Goal: Task Accomplishment & Management: Manage account settings

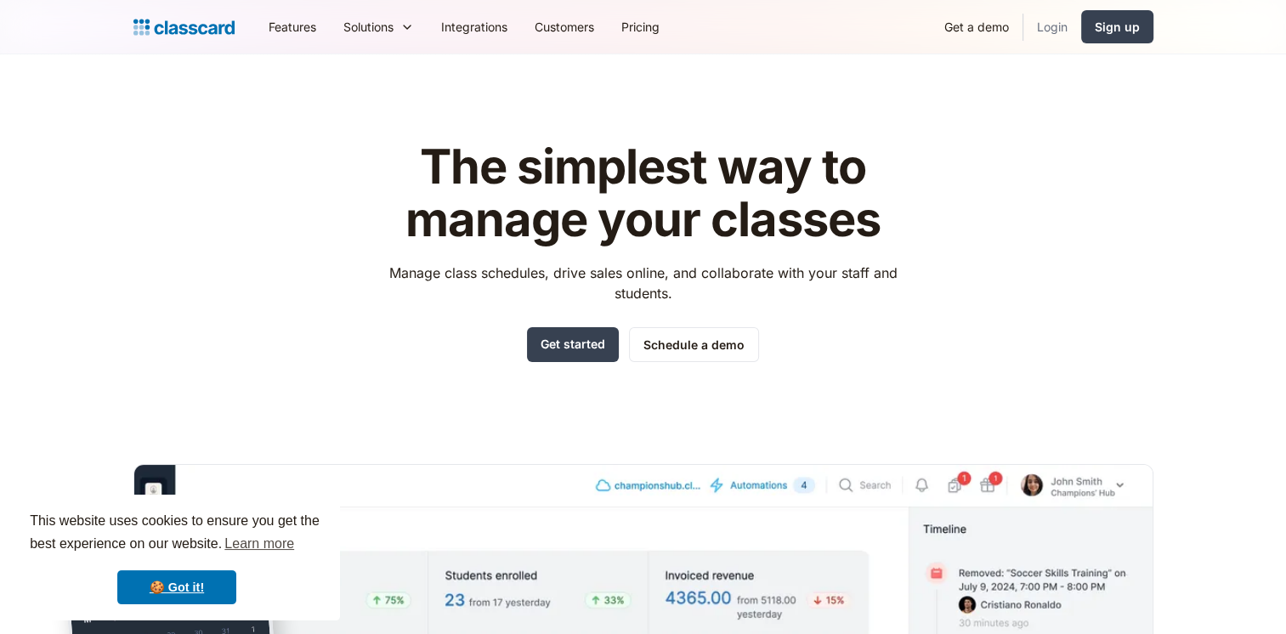
click at [1051, 29] on link "Login" at bounding box center [1052, 27] width 58 height 38
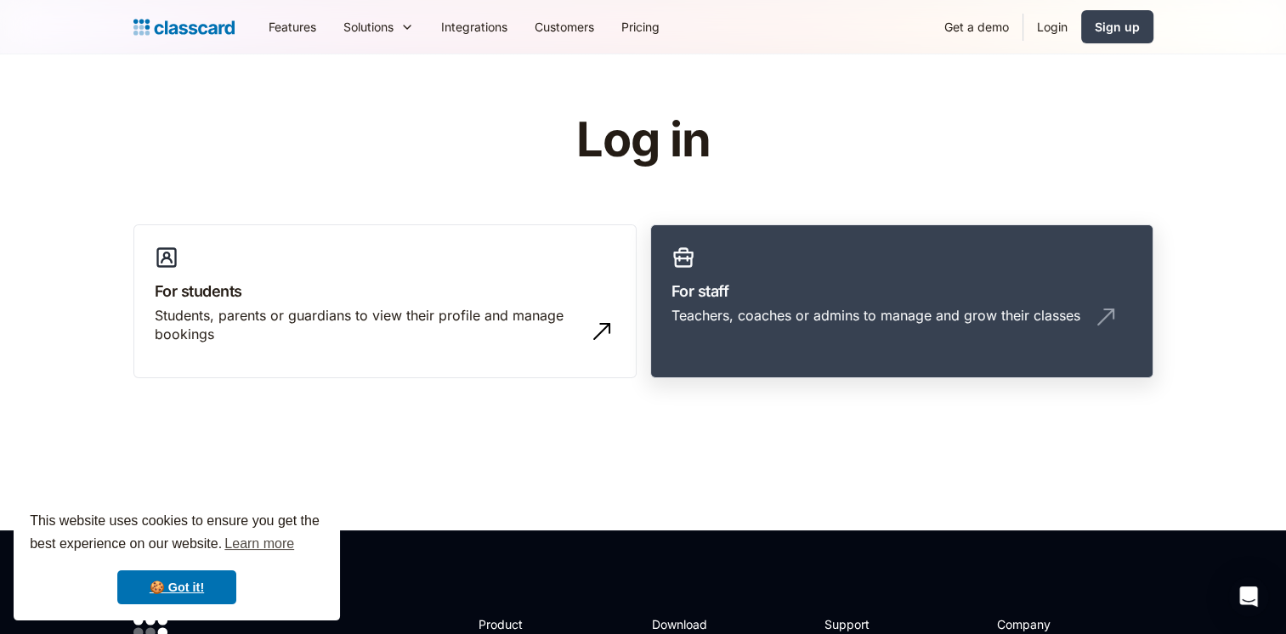
click at [810, 308] on div "Teachers, coaches or admins to manage and grow their classes" at bounding box center [875, 315] width 409 height 19
